Goal: Information Seeking & Learning: Learn about a topic

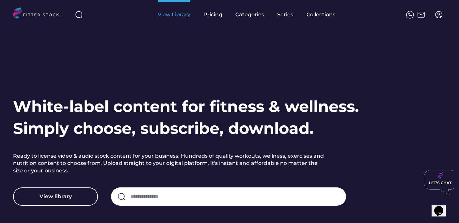
click at [181, 19] on div "View Library" at bounding box center [174, 14] width 33 height 29
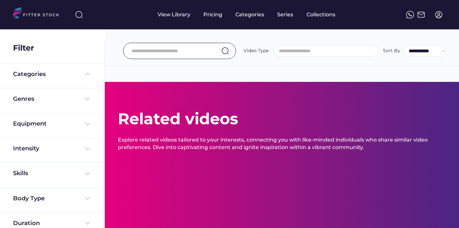
select select
select select "**********"
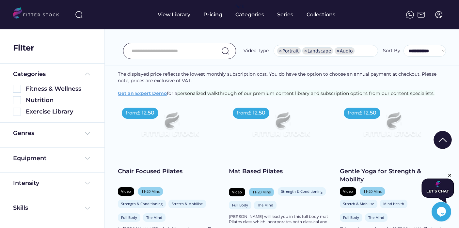
scroll to position [78, 0]
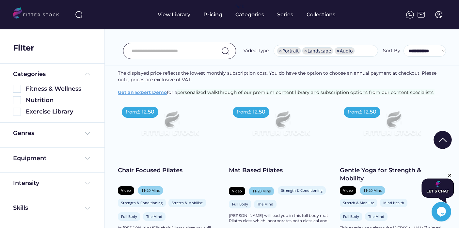
click at [246, 175] on div "Mat Based Pilates" at bounding box center [281, 170] width 104 height 8
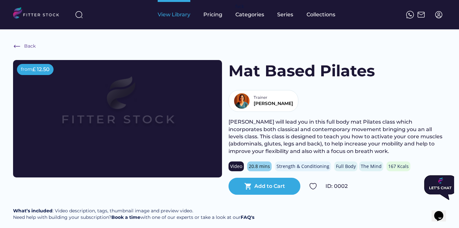
click at [178, 15] on div "View Library" at bounding box center [174, 14] width 33 height 7
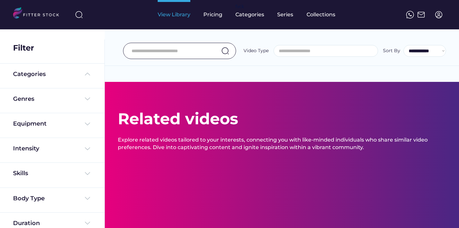
select select
select select "**********"
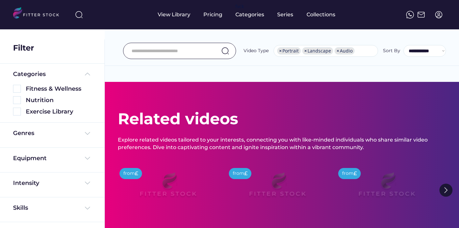
scroll to position [11, 0]
click at [30, 134] on div "Genres" at bounding box center [23, 133] width 21 height 8
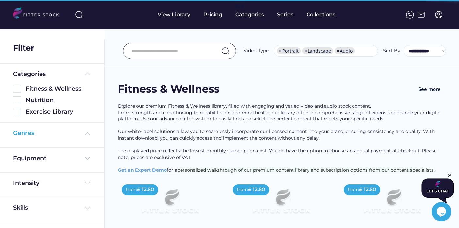
scroll to position [0, 0]
click at [61, 133] on div "Genres" at bounding box center [52, 133] width 78 height 8
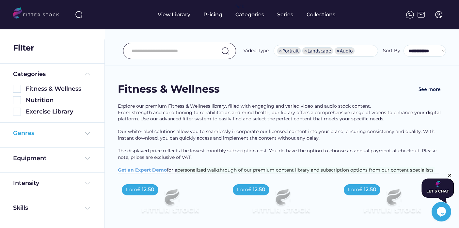
click at [85, 133] on img at bounding box center [88, 134] width 8 height 8
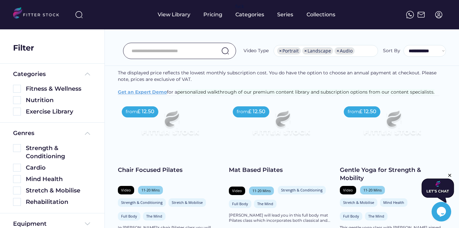
scroll to position [87, 0]
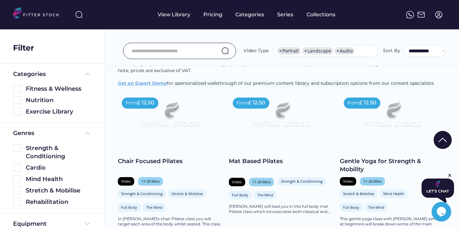
click at [156, 166] on div "Chair Focused Pilates" at bounding box center [170, 161] width 104 height 8
